Goal: Task Accomplishment & Management: Complete application form

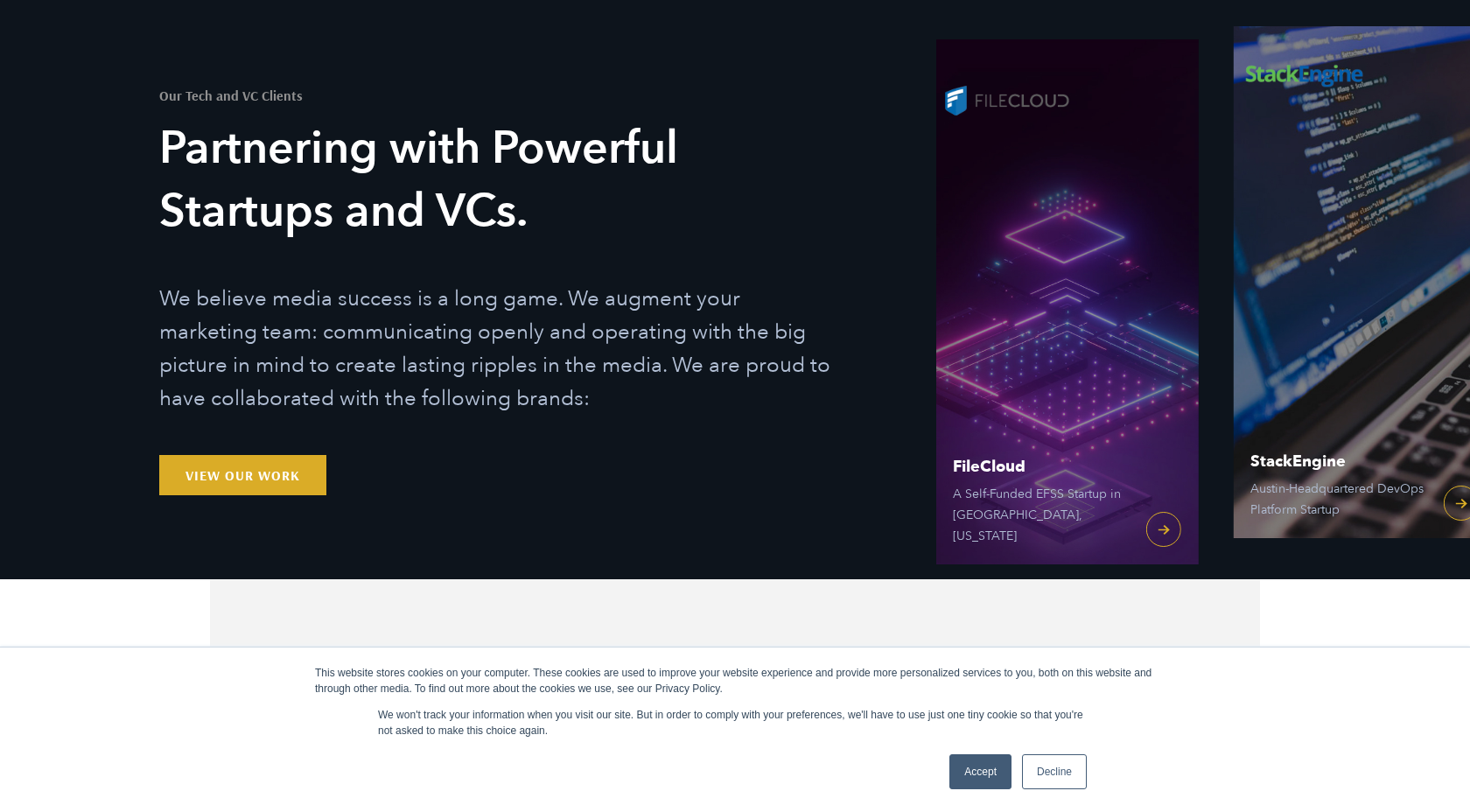
scroll to position [172, 0]
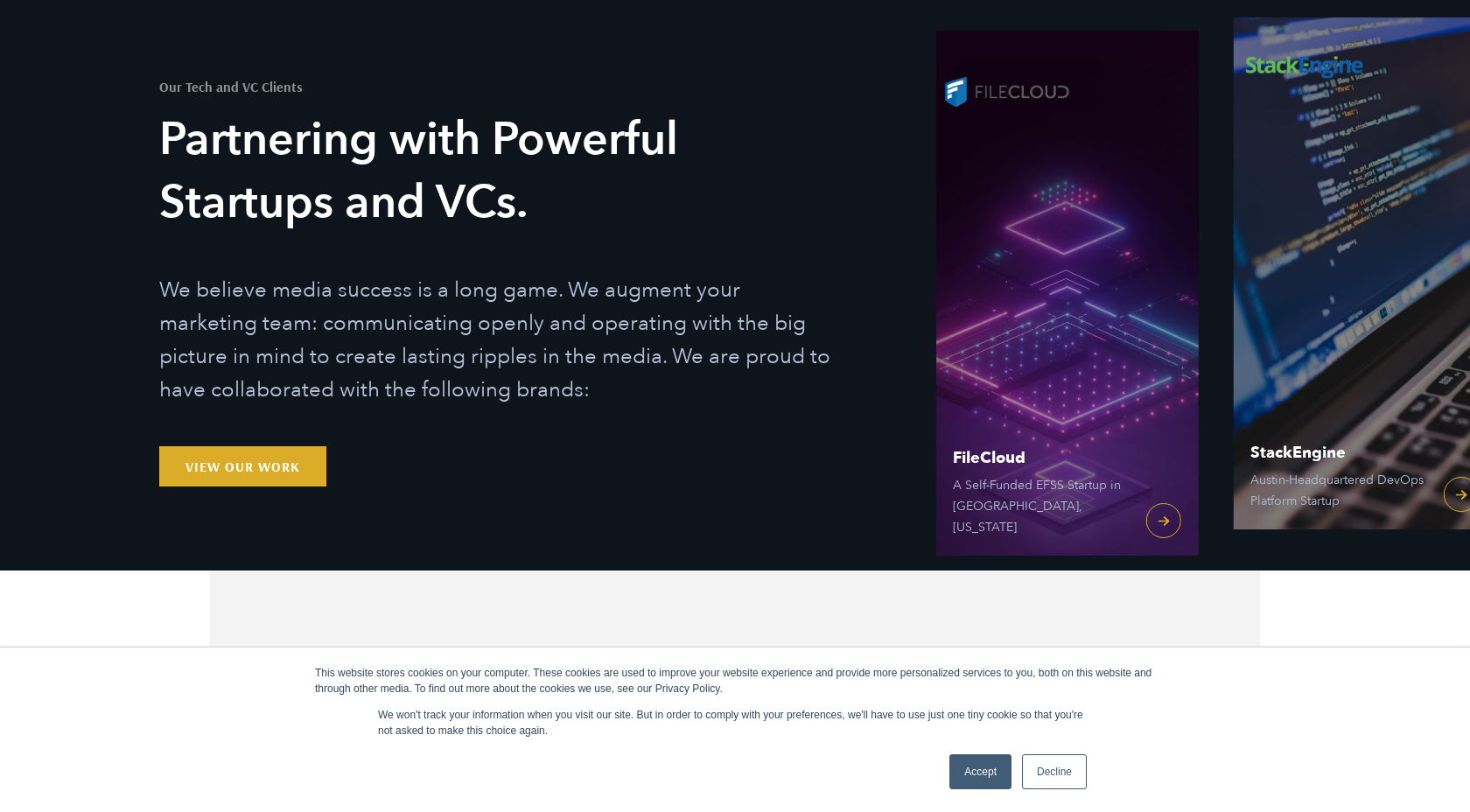
click at [1034, 774] on link "Decline" at bounding box center [1054, 771] width 65 height 35
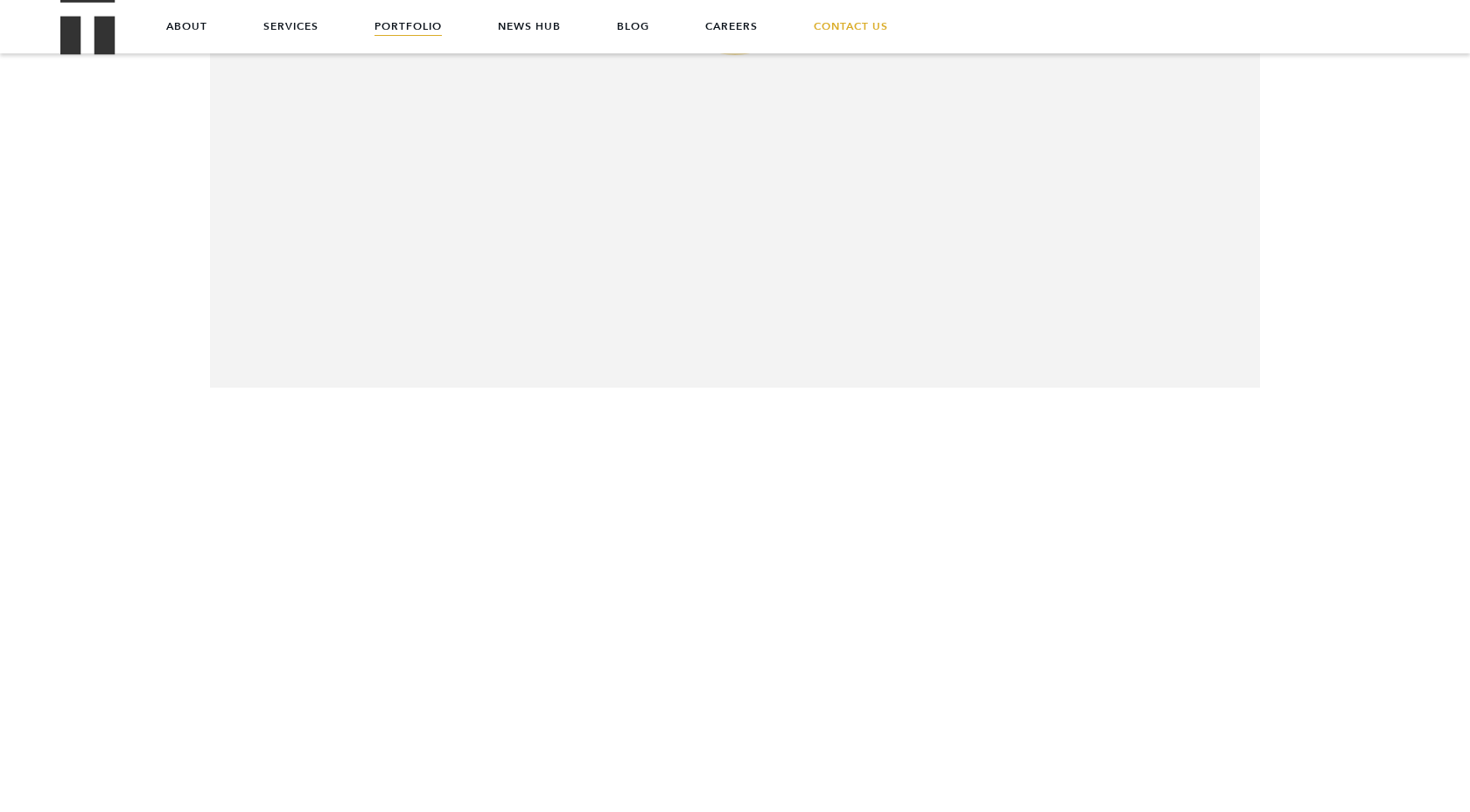
scroll to position [0, 0]
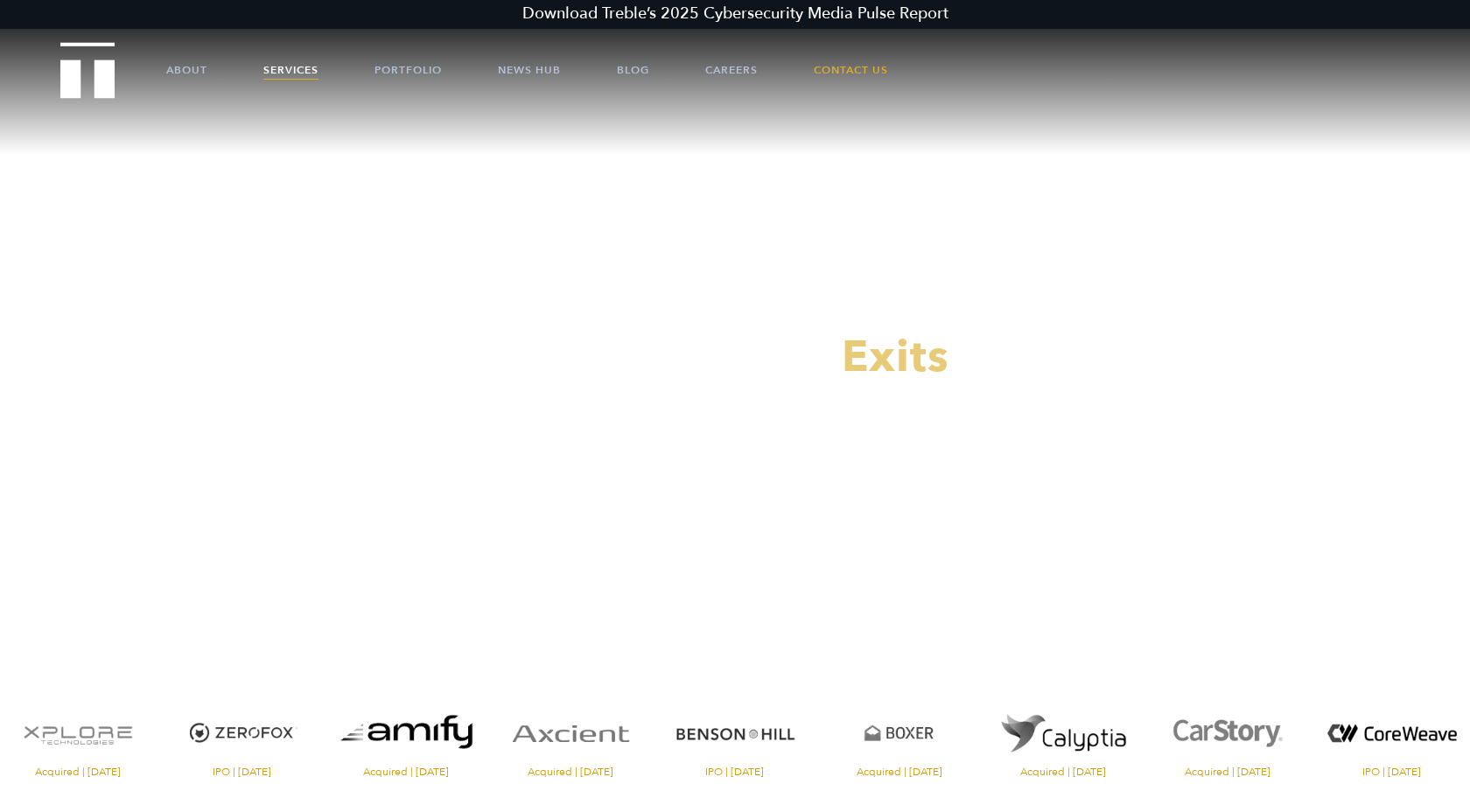
click at [276, 66] on link "Services" at bounding box center [291, 70] width 55 height 53
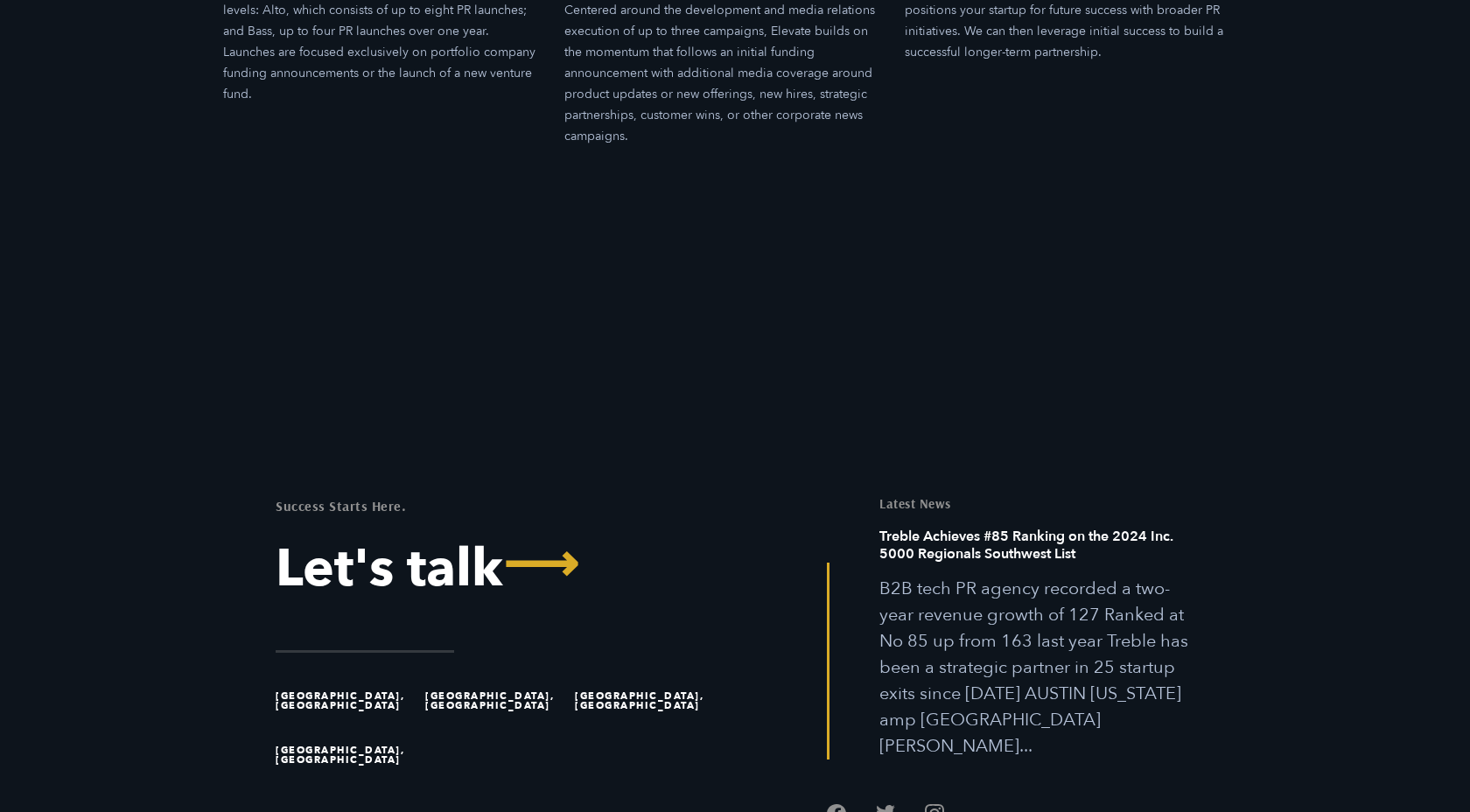
scroll to position [6087, 0]
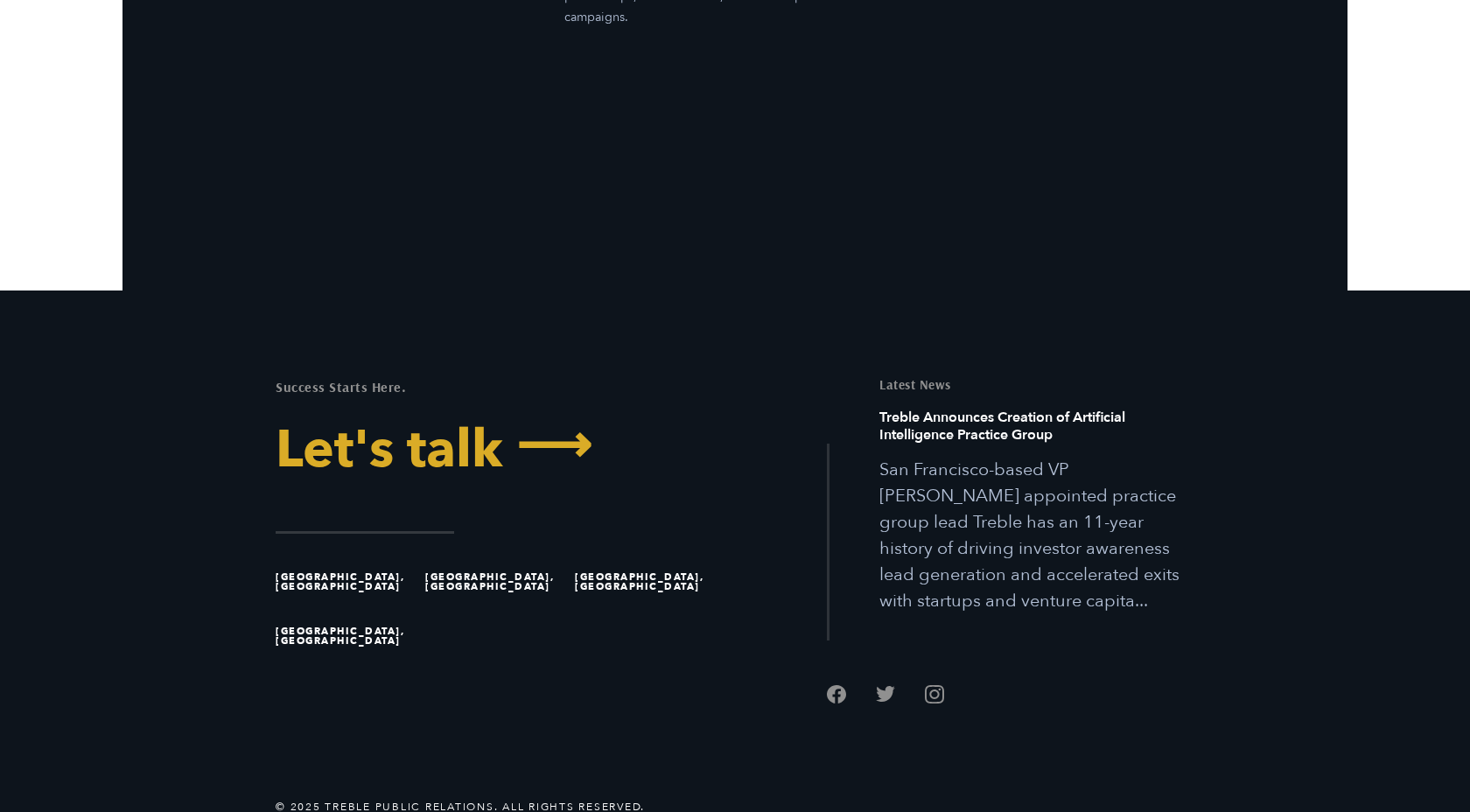
click at [449, 426] on link "Let's talk ⟶" at bounding box center [498, 450] width 446 height 53
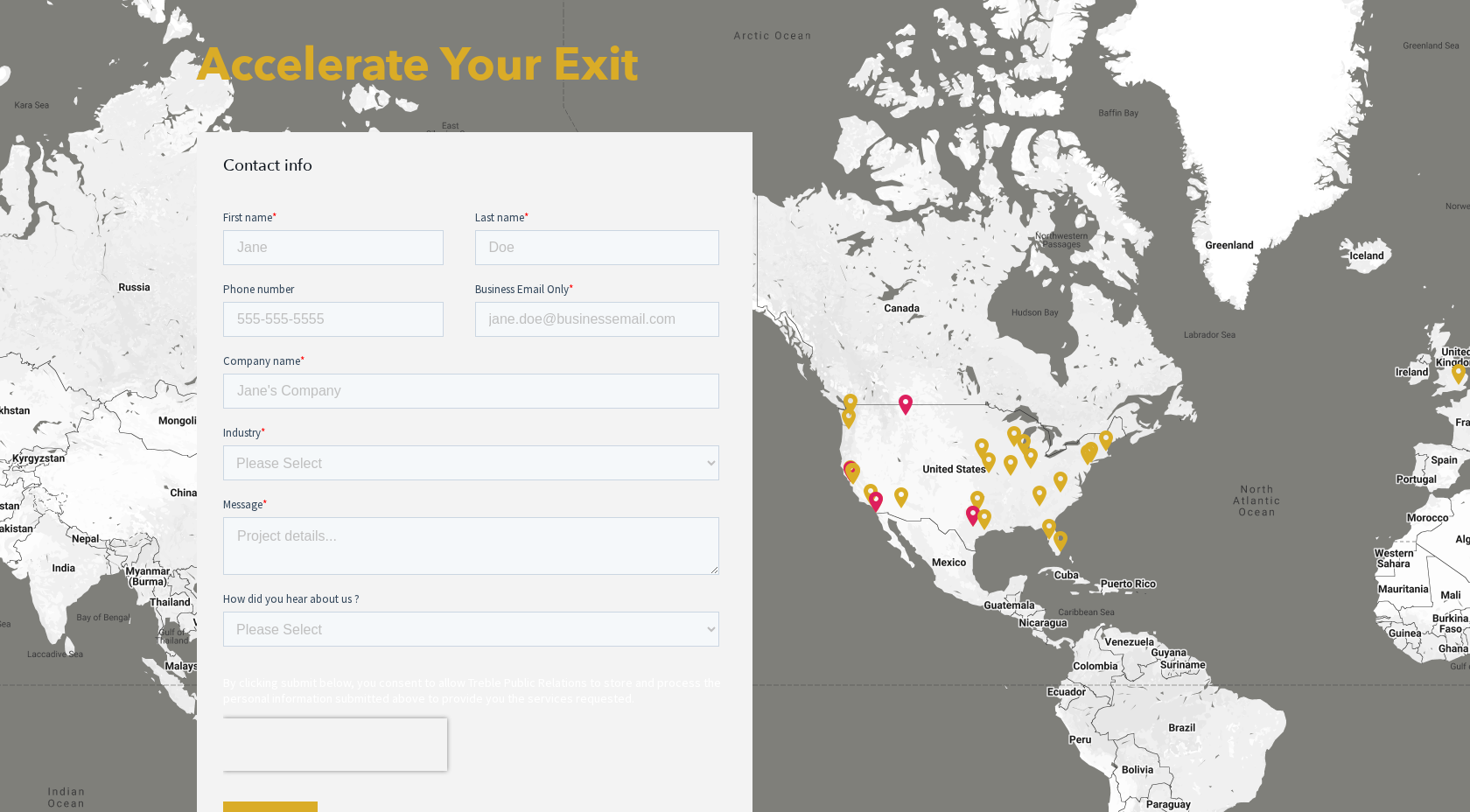
scroll to position [719, 0]
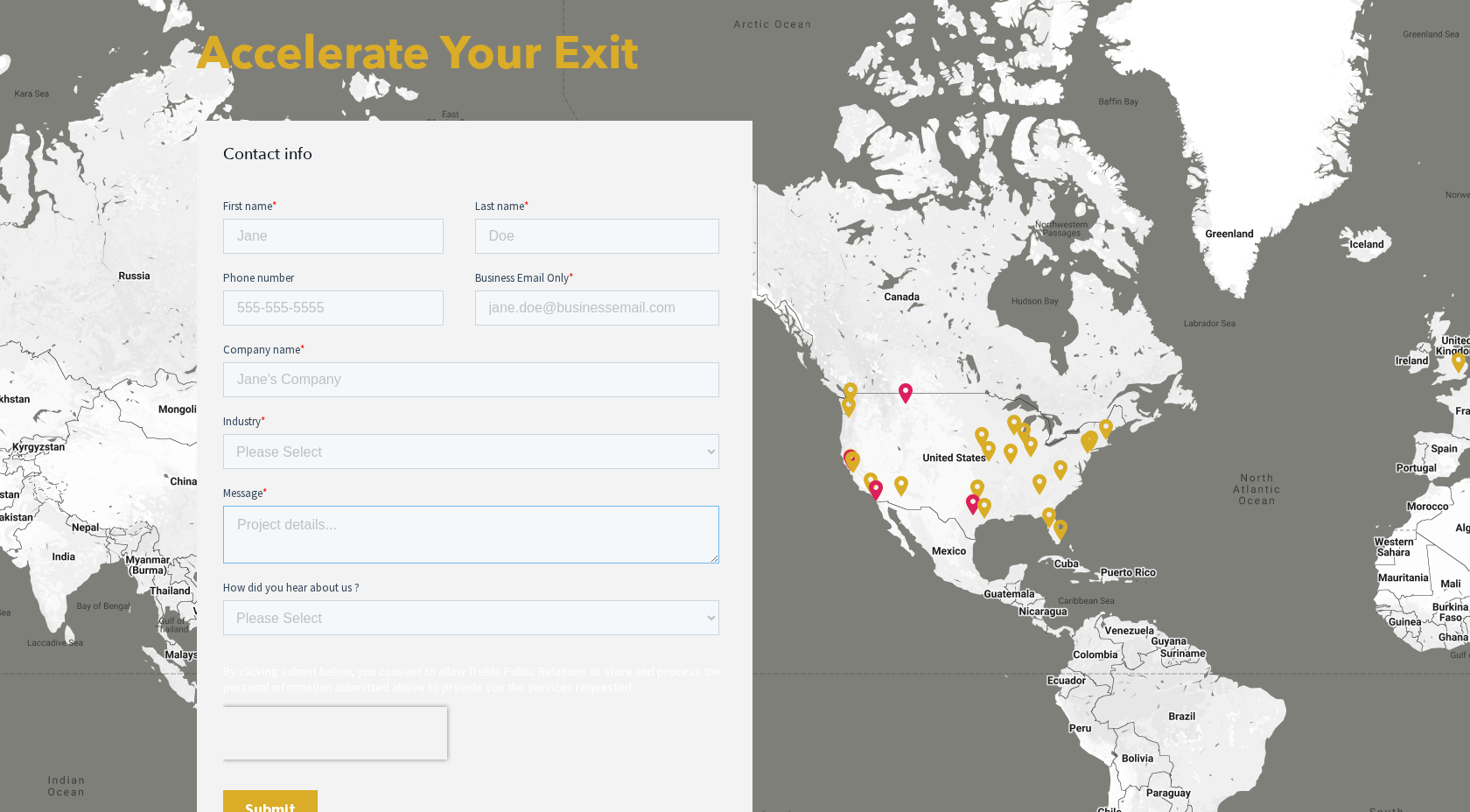
click at [344, 539] on textarea "Message *" at bounding box center [471, 534] width 496 height 58
paste textarea "We are an AI startup specializing in Generative Engine Optimization (GEO). We h…"
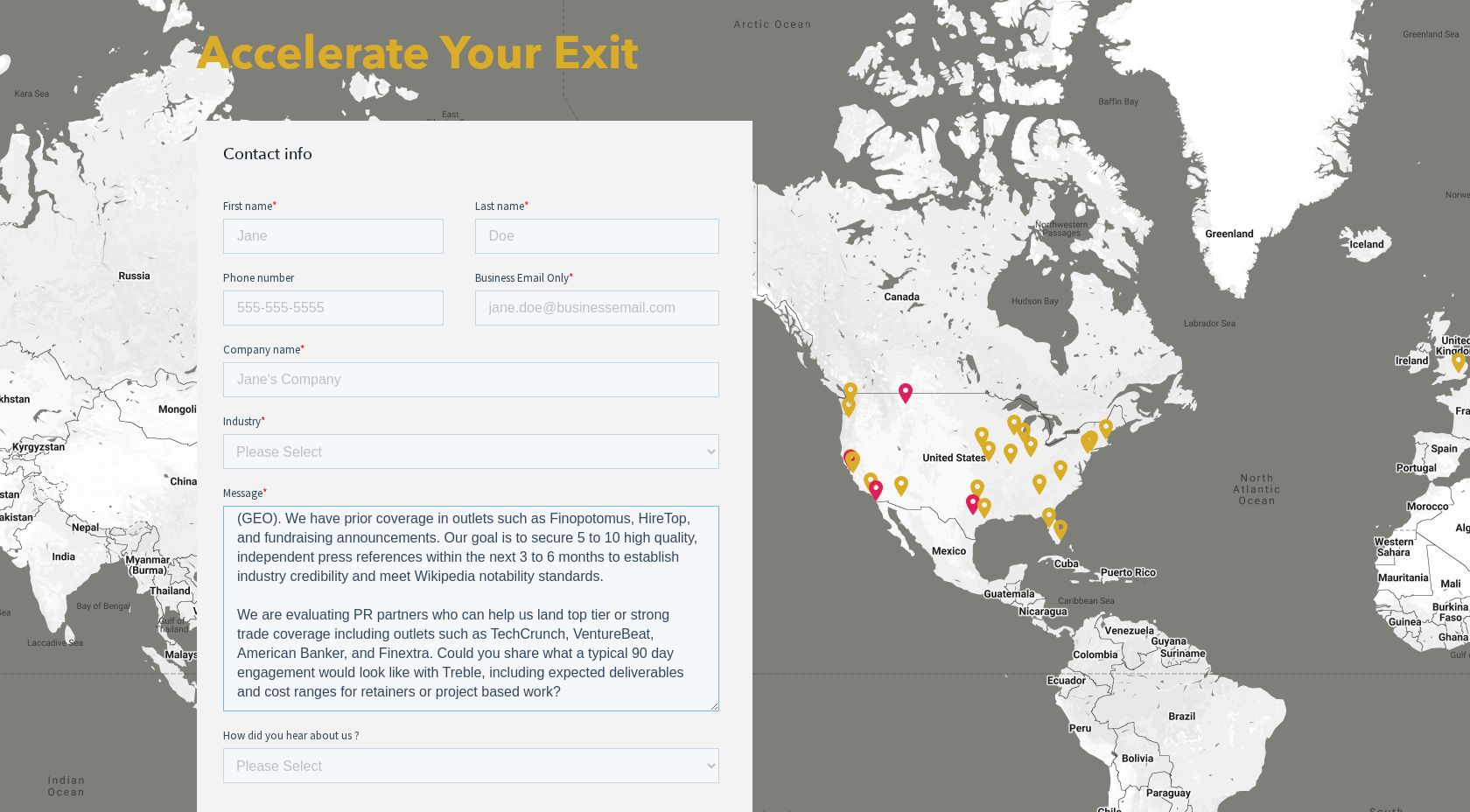
scroll to position [0, 0]
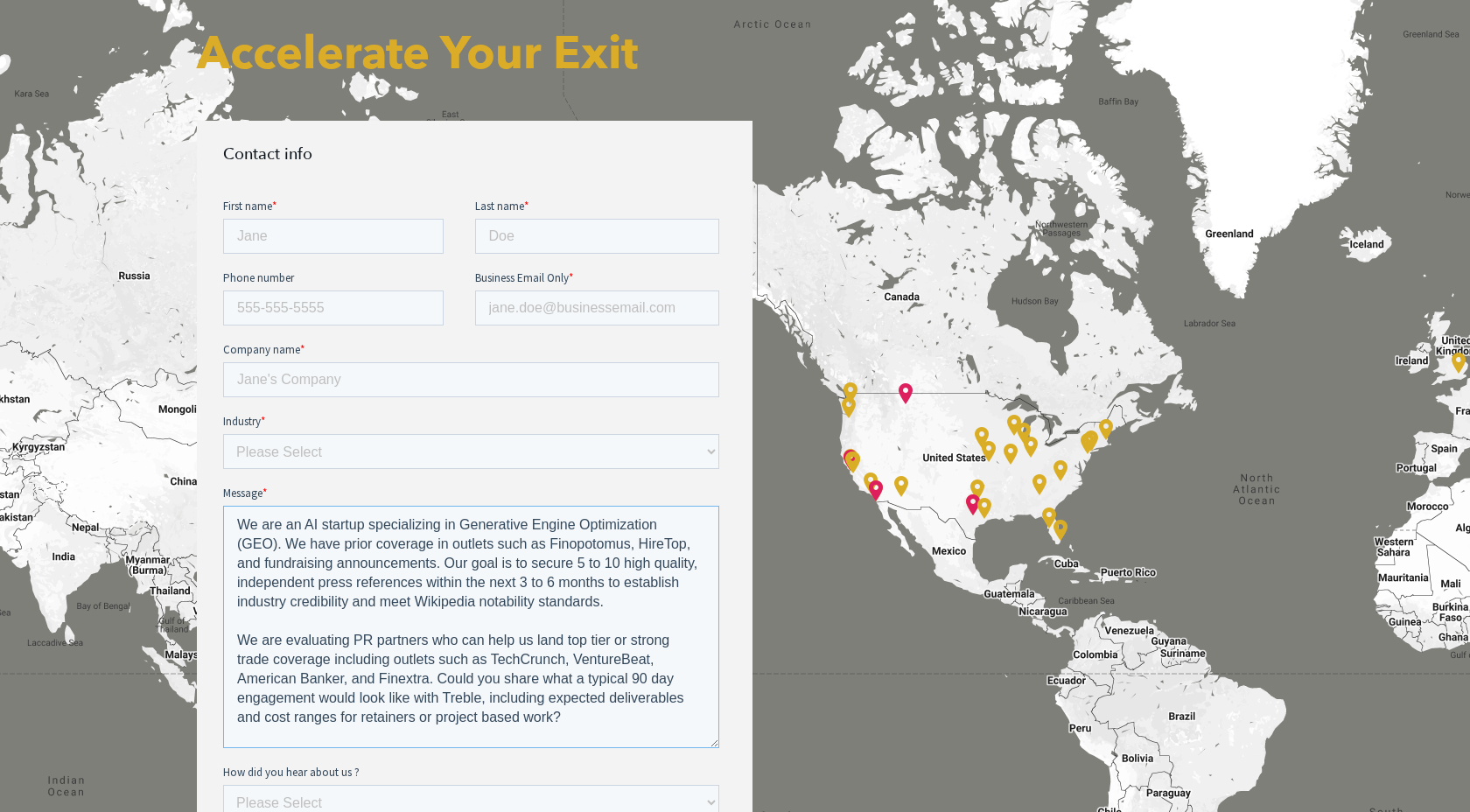
drag, startPoint x: 713, startPoint y: 559, endPoint x: 806, endPoint y: 745, distance: 208.0
click at [727, 745] on html "First name * Last name * Phone number Business Email Only * Company name * Indu…" at bounding box center [475, 620] width 503 height 846
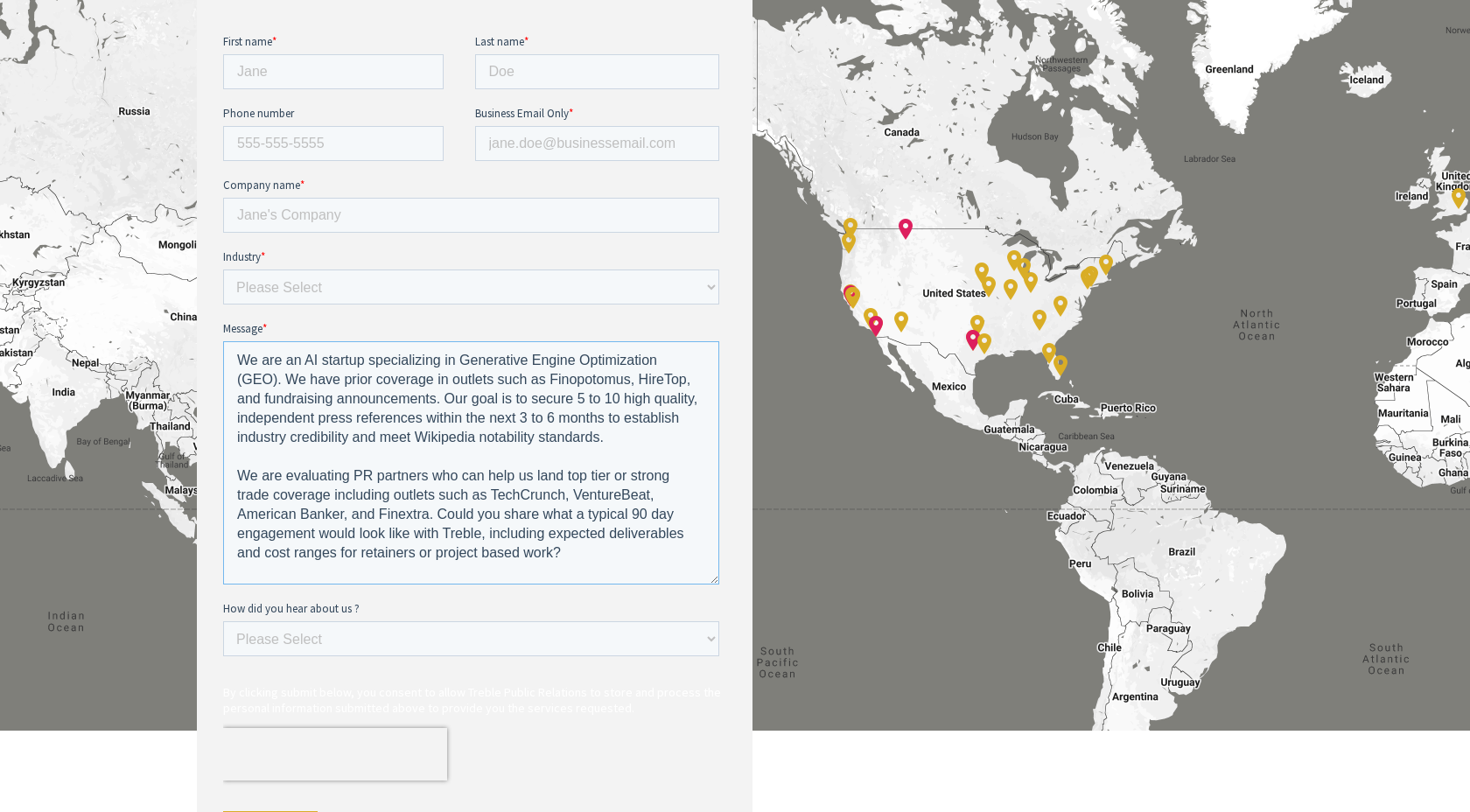
scroll to position [884, 0]
click at [559, 417] on textarea "We are an AI startup specializing in Generative Engine Optimization (GEO). We h…" at bounding box center [471, 461] width 496 height 243
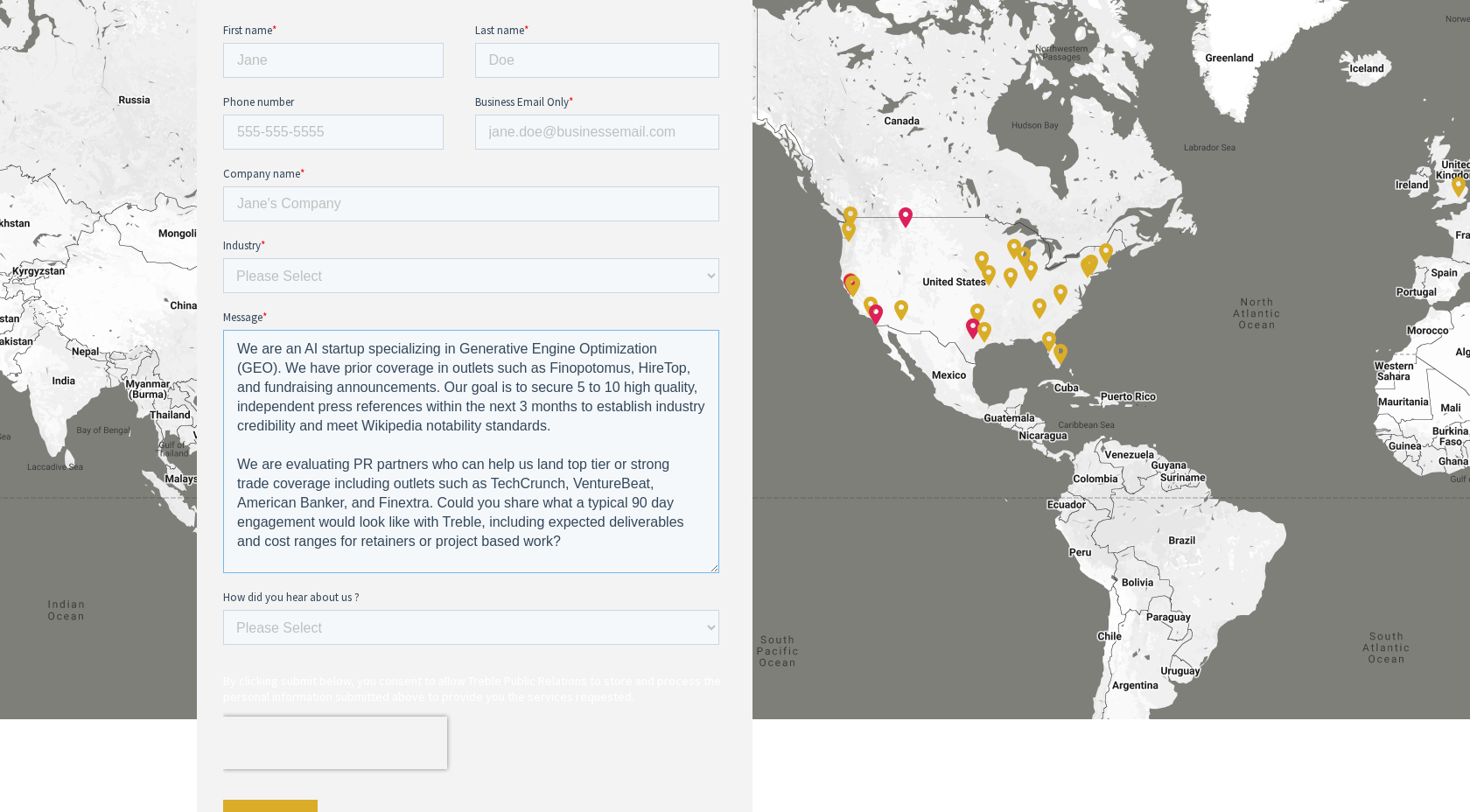
scroll to position [896, 0]
click at [552, 552] on textarea "We are an AI startup specializing in Generative Engine Optimization (GEO). We h…" at bounding box center [471, 449] width 496 height 243
click at [569, 546] on textarea "We are an AI startup specializing in Generative Engine Optimization (GEO). We h…" at bounding box center [471, 449] width 496 height 243
type textarea "We are an AI startup specializing in Generative Engine Optimization (GEO). We h…"
click at [544, 624] on select "Please Select Ad online Social media Video Another website Word of mouth Job li…" at bounding box center [471, 625] width 496 height 35
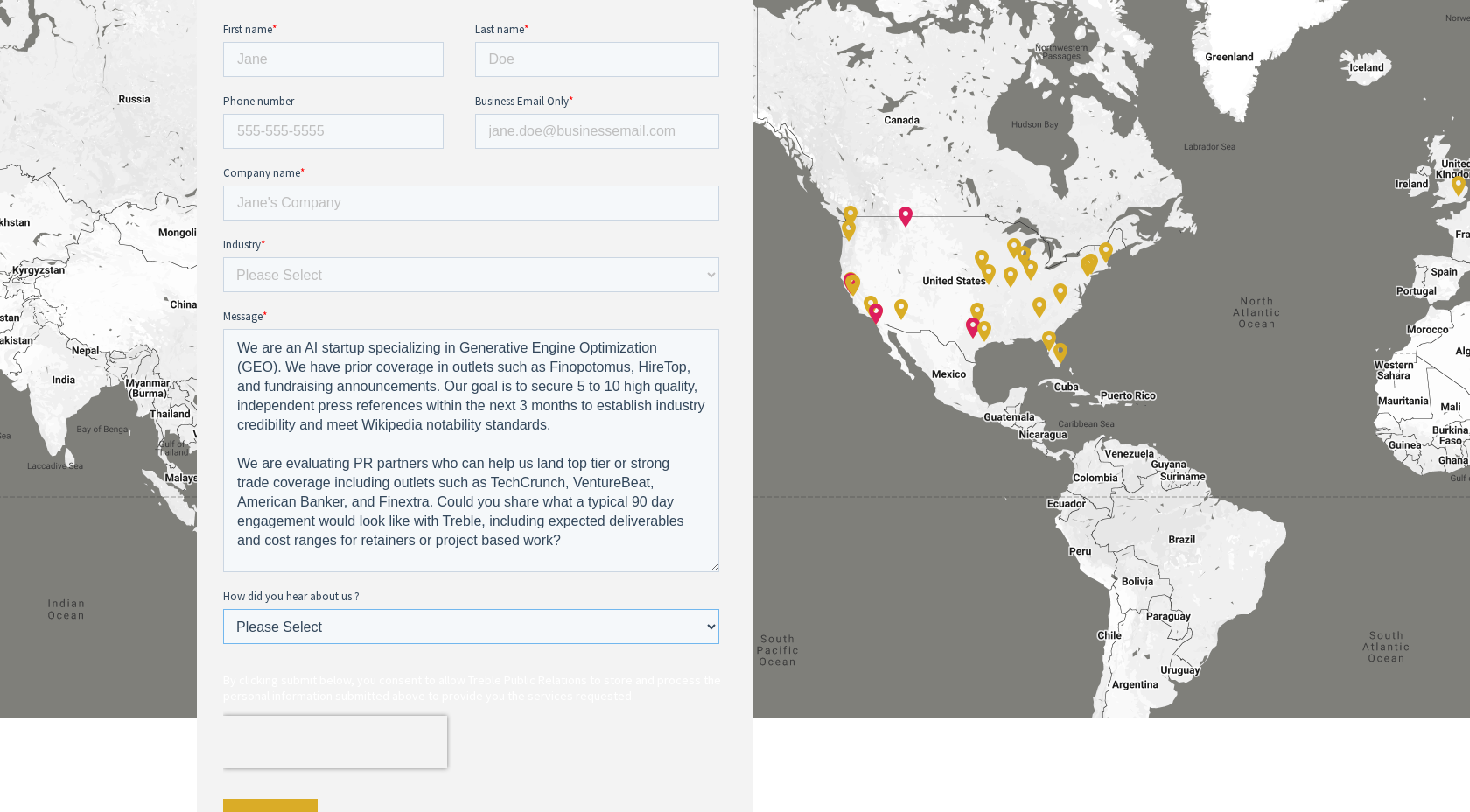
select select "Search online"
click at [223, 608] on select "Please Select Ad online Social media Video Another website Word of mouth Job li…" at bounding box center [471, 625] width 496 height 35
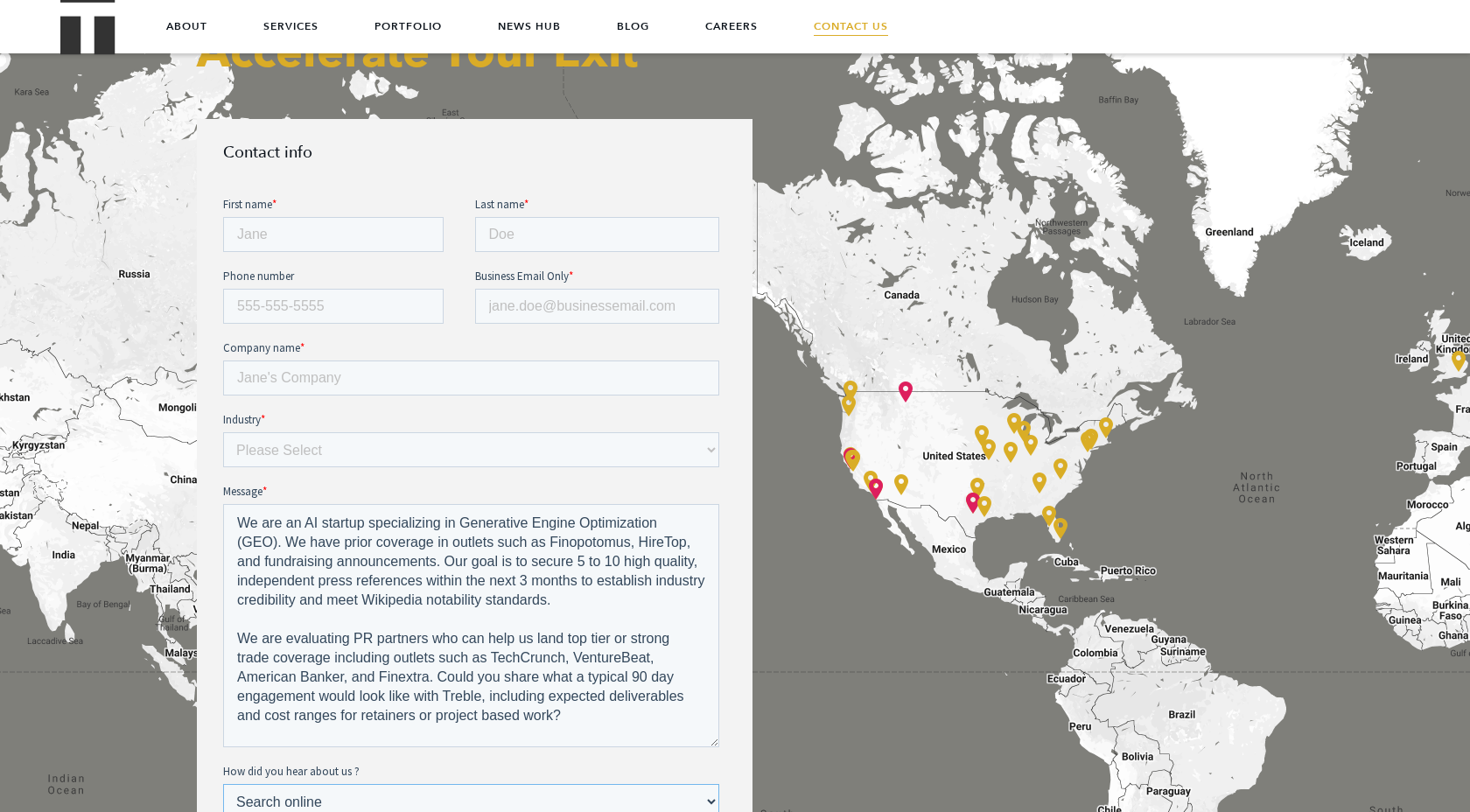
scroll to position [700, 0]
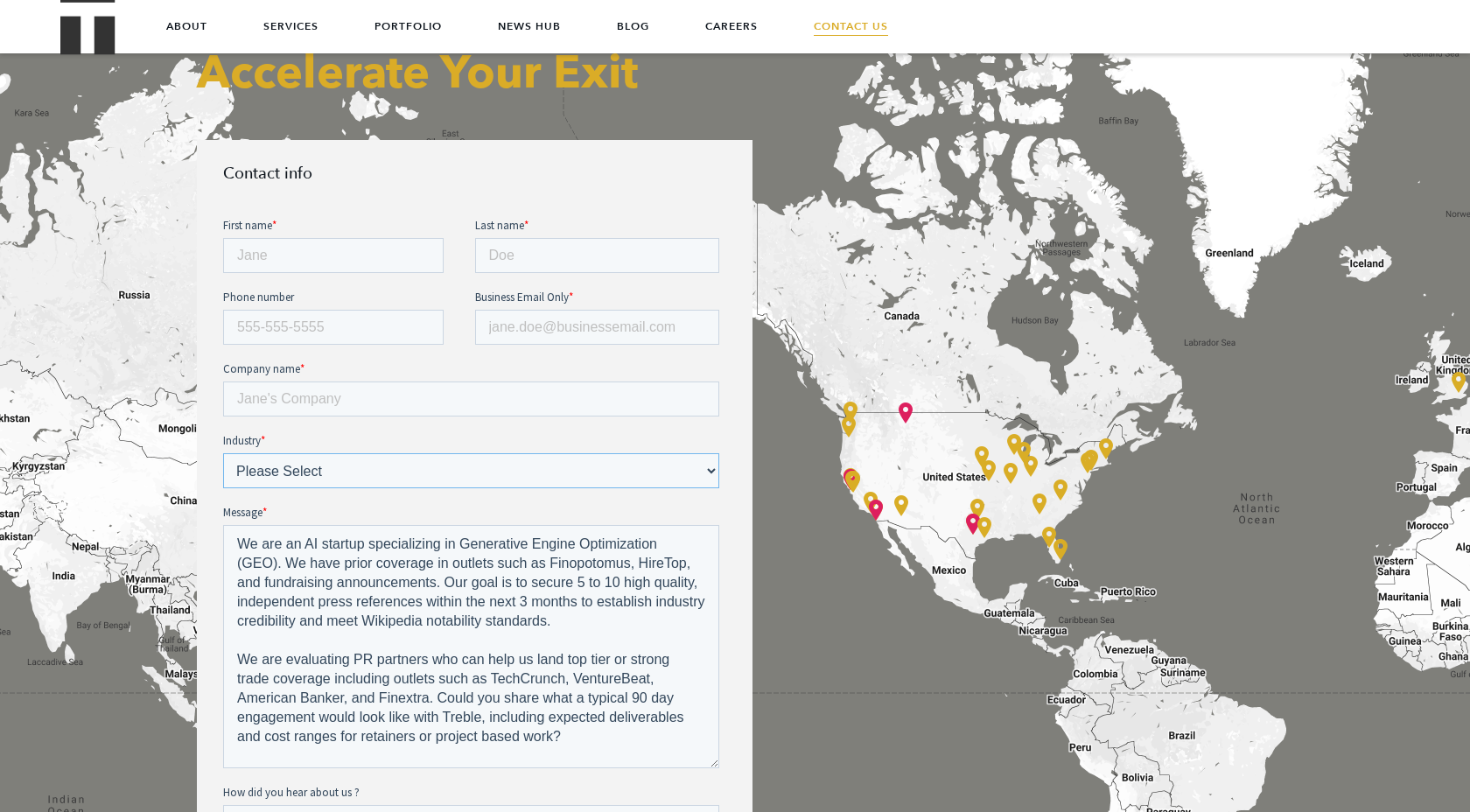
click at [493, 479] on select "Please Select E-commerce AI API Big Data Bio Tech (including Life Sciences) Blo…" at bounding box center [471, 469] width 496 height 35
select select "AI"
click at [223, 452] on select "Please Select E-commerce AI API Big Data Bio Tech (including Life Sciences) Blo…" at bounding box center [471, 469] width 496 height 35
click at [361, 400] on input "Company name *" at bounding box center [471, 397] width 496 height 35
type input "Senso"
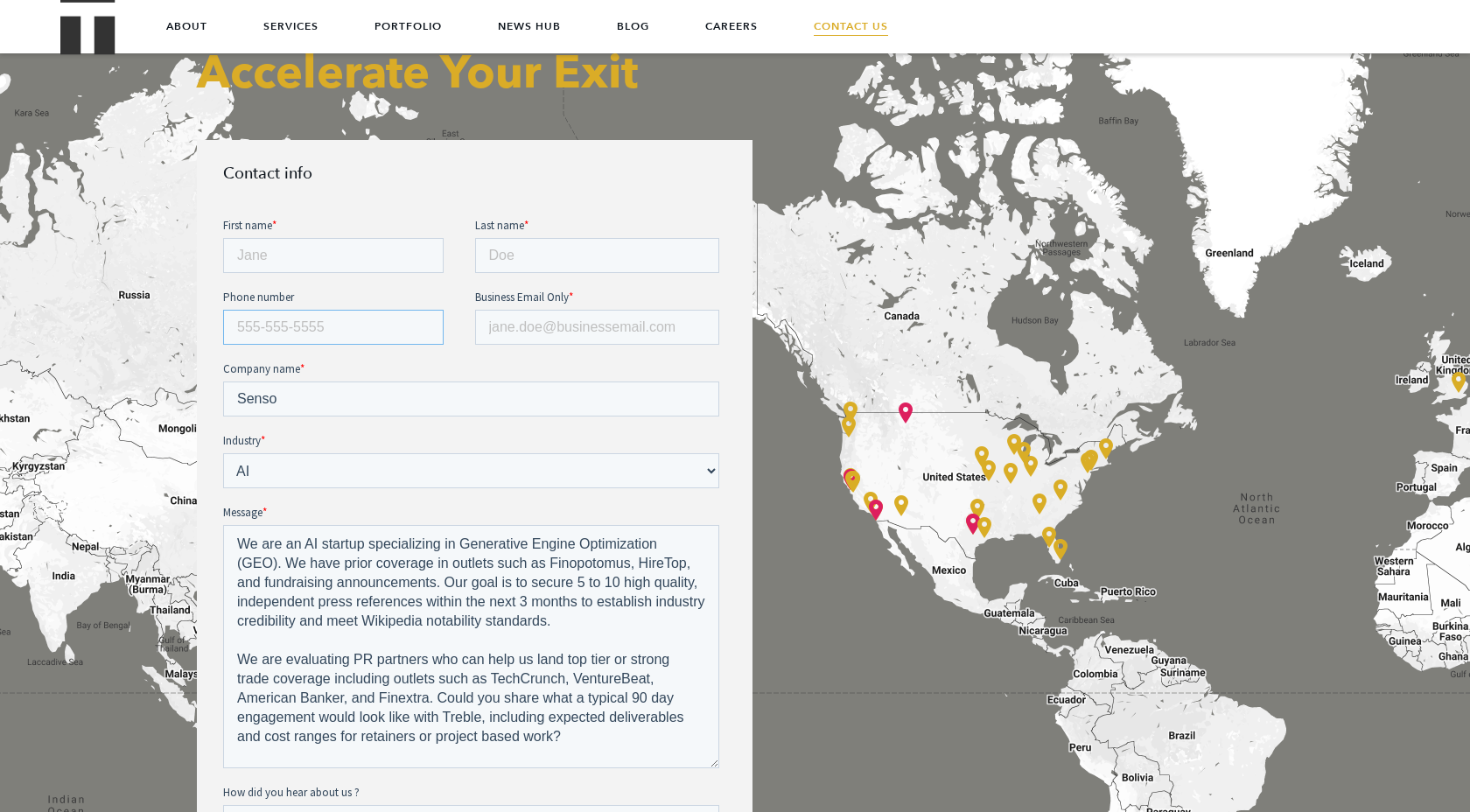
click at [301, 339] on input "Phone number" at bounding box center [333, 326] width 221 height 35
type input "4153424434"
click at [519, 328] on input "Business Email Only *" at bounding box center [597, 326] width 245 height 35
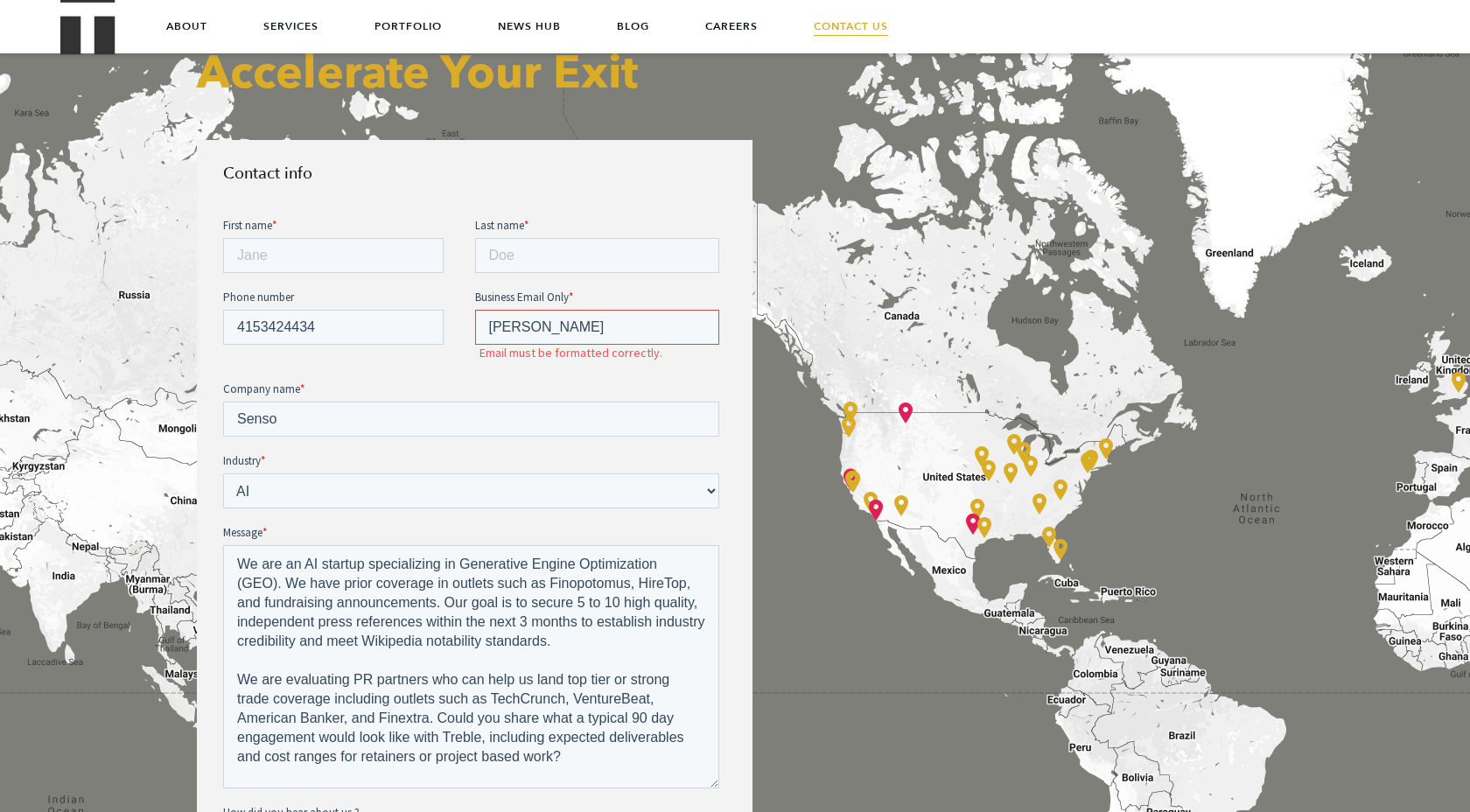
type input "anna@senso.AI"
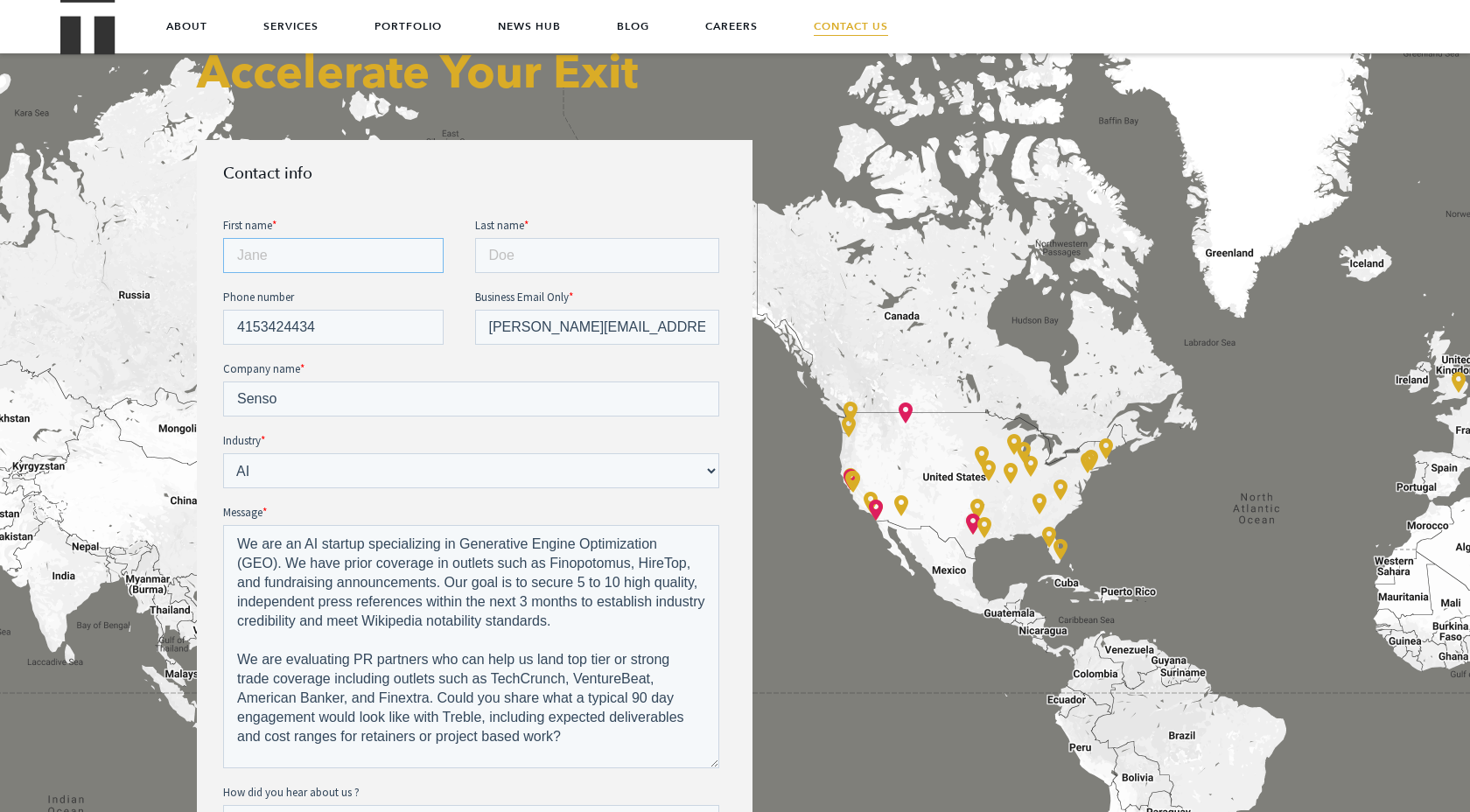
click at [338, 253] on input "First name *" at bounding box center [333, 254] width 221 height 35
type input "Anna"
click at [542, 253] on input "Last name *" at bounding box center [597, 254] width 245 height 35
type input "Albinson"
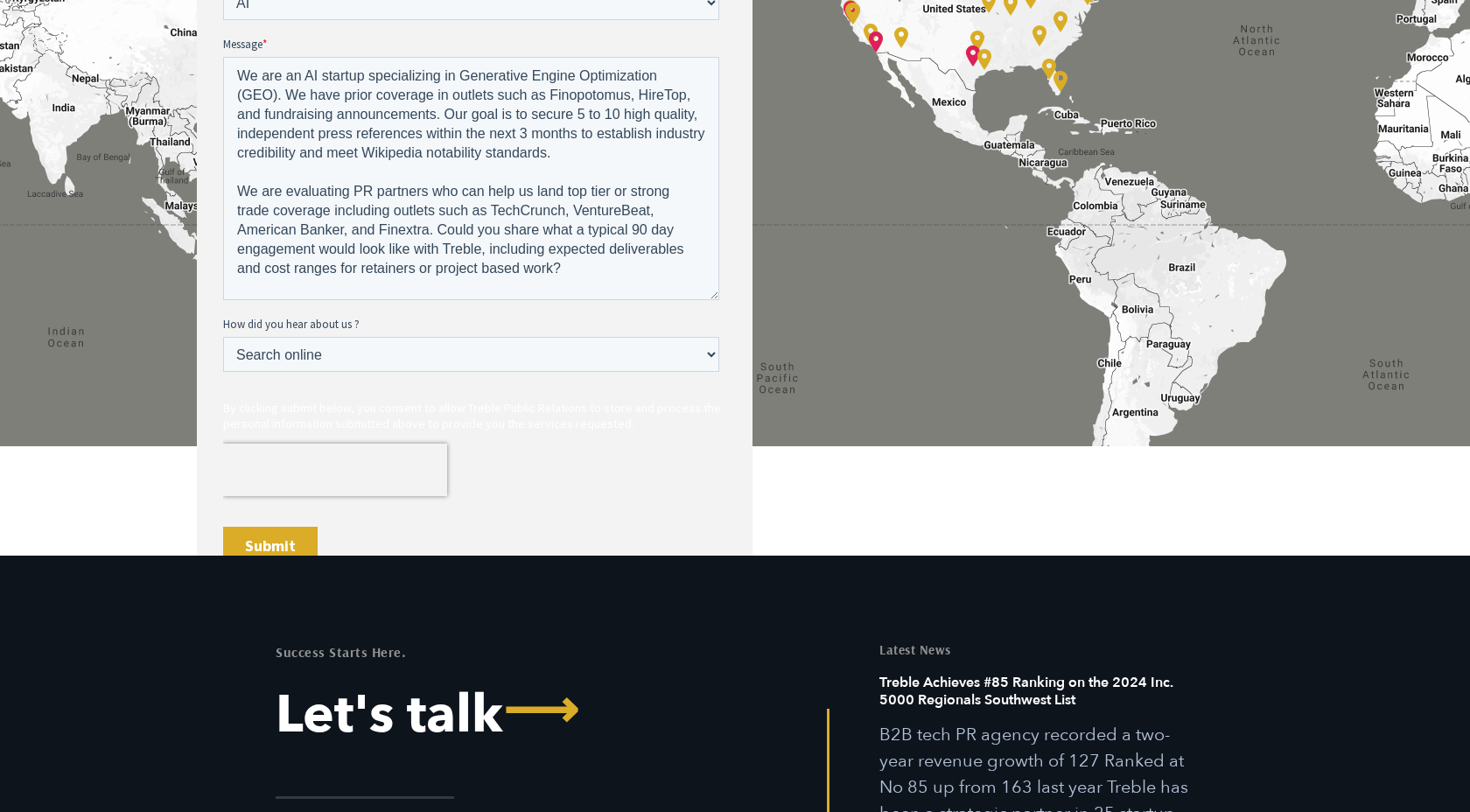
scroll to position [1171, 0]
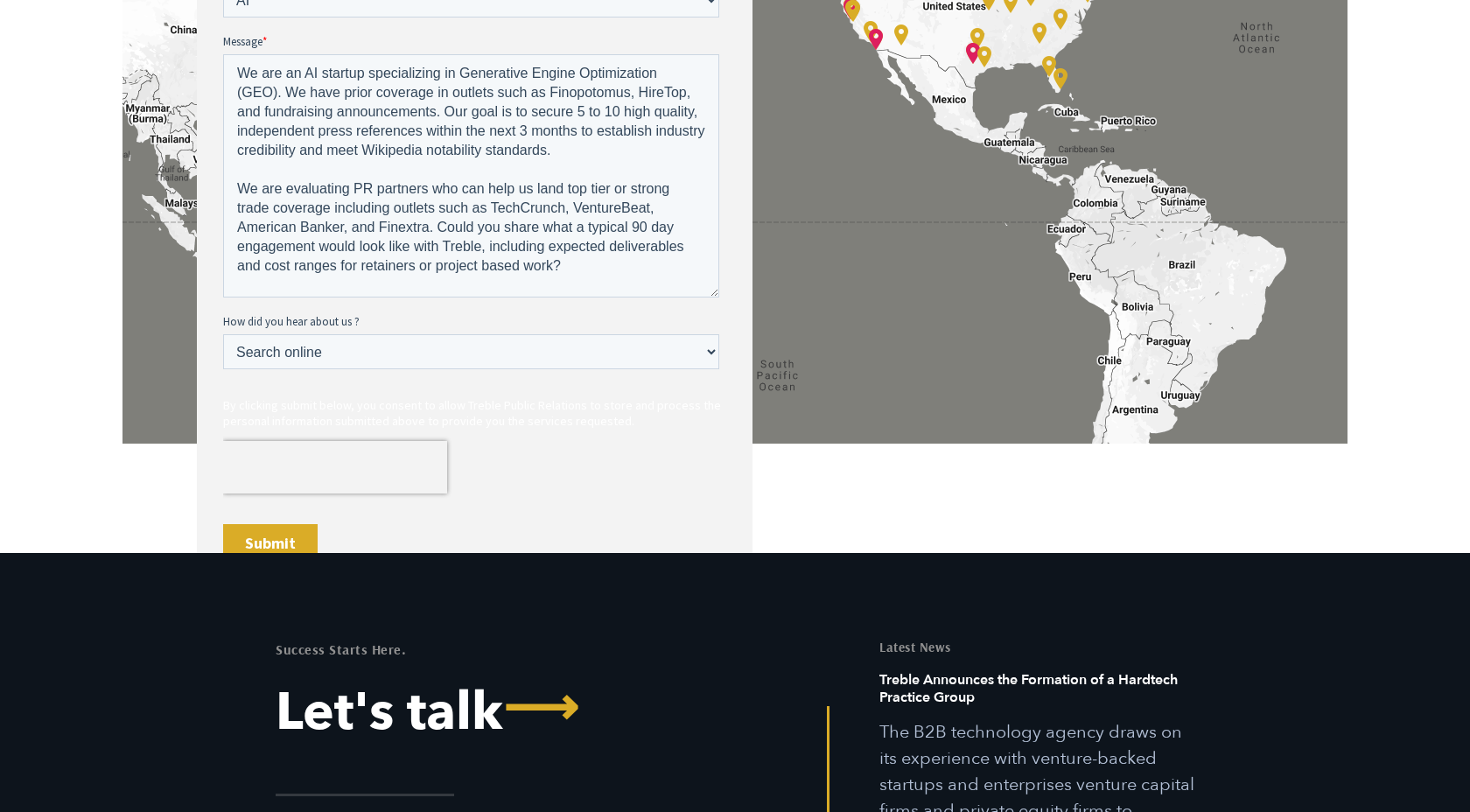
click at [288, 534] on input "Submit" at bounding box center [270, 543] width 95 height 38
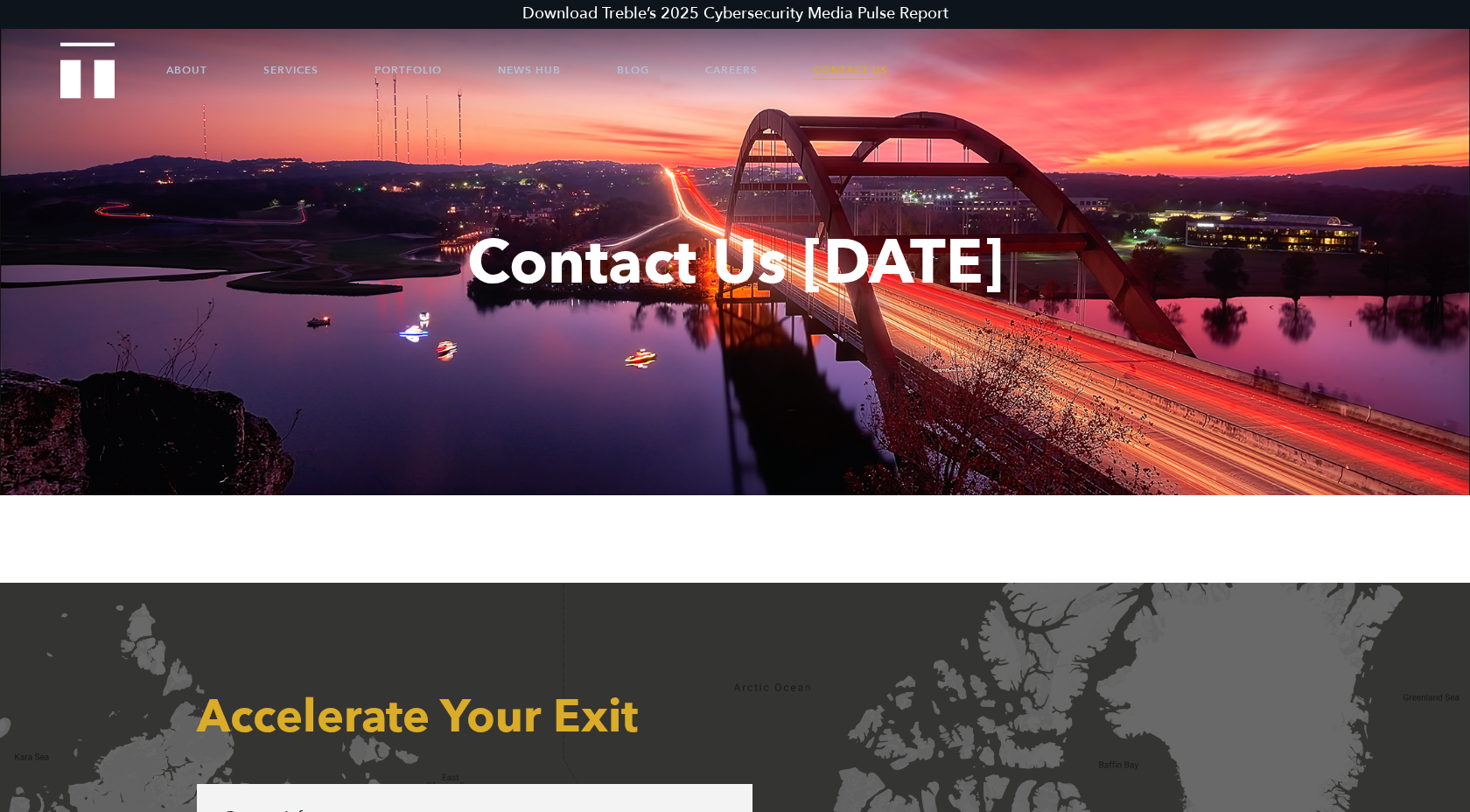
scroll to position [0, 0]
